Goal: Task Accomplishment & Management: Manage account settings

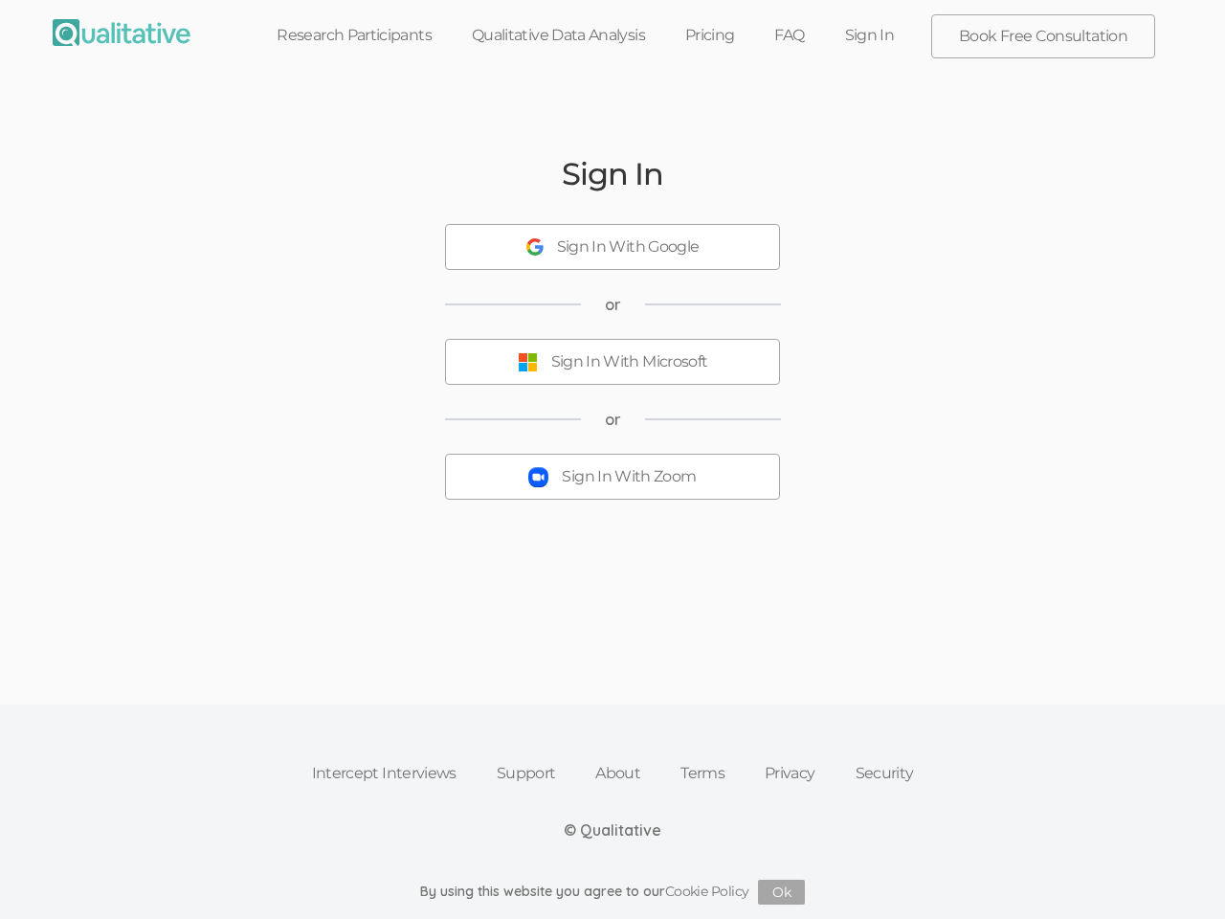
click at [613, 460] on button "Sign In With Zoom" at bounding box center [612, 477] width 335 height 46
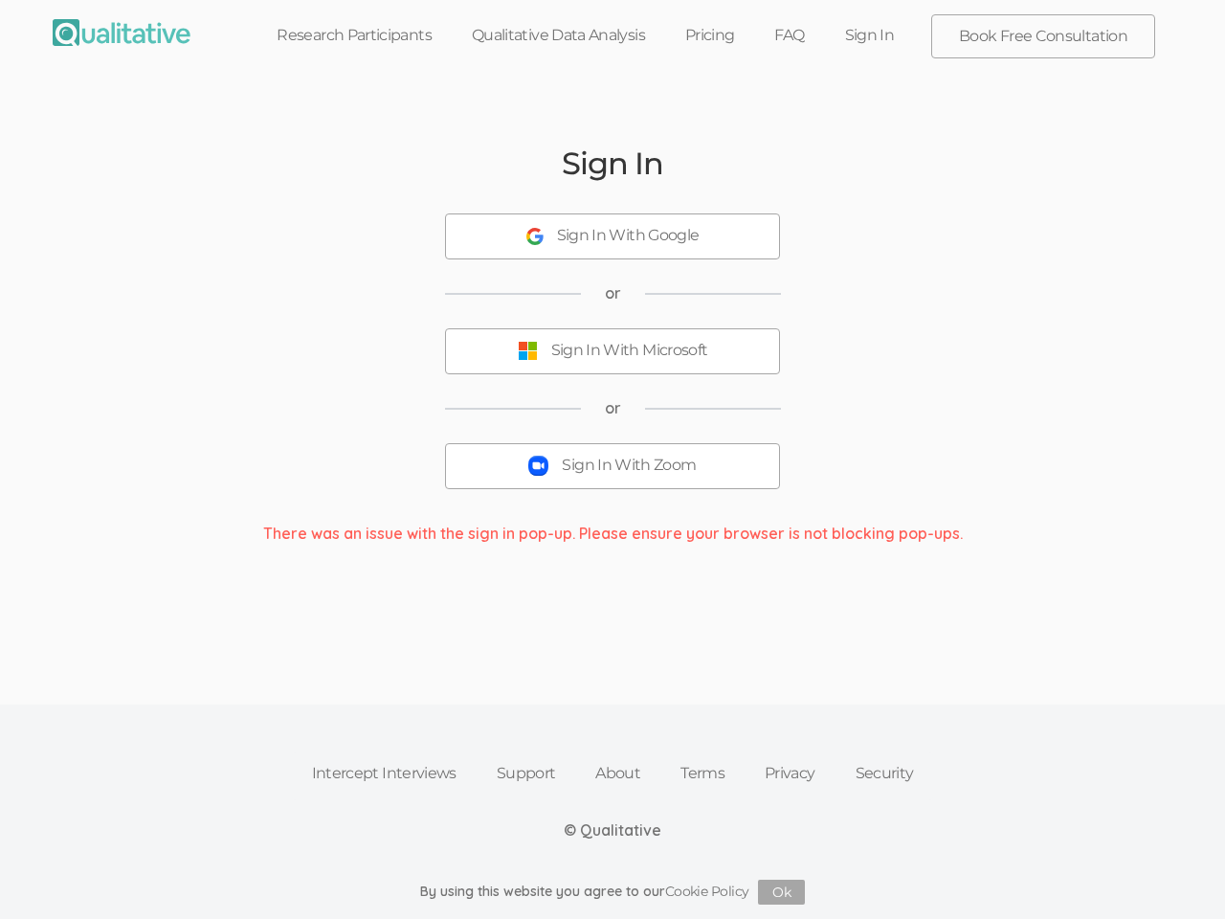
click at [613, 247] on div "Sign In With Google" at bounding box center [628, 236] width 143 height 22
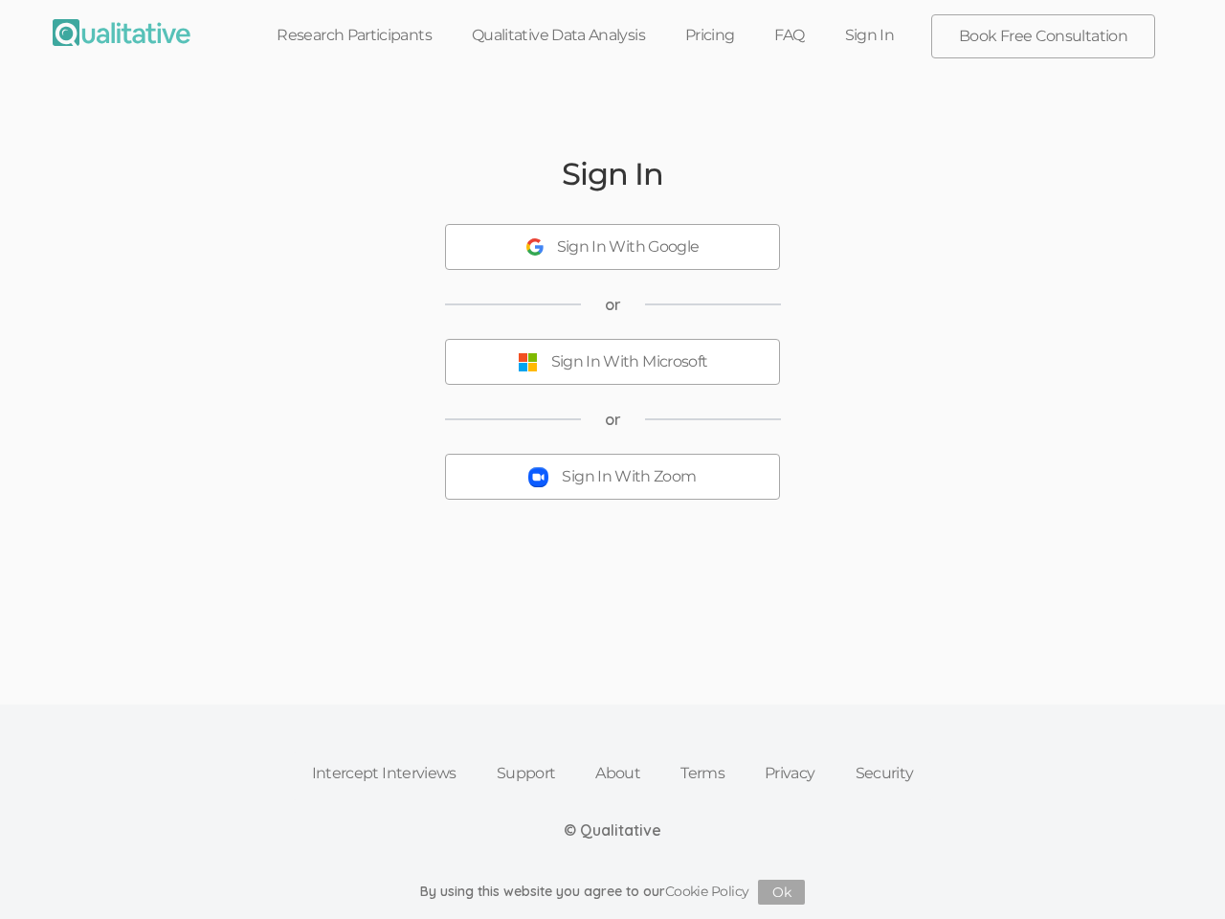
click at [613, 460] on button "Sign In With Zoom" at bounding box center [612, 477] width 335 height 46
click at [613, 247] on div "Sign In With Google" at bounding box center [628, 247] width 143 height 22
click at [613, 362] on div "Sign In With Microsoft" at bounding box center [629, 362] width 157 height 22
click at [613, 477] on div "Sign In With Zoom" at bounding box center [629, 477] width 134 height 22
click at [782, 892] on button "Ok" at bounding box center [781, 892] width 47 height 25
